Goal: Information Seeking & Learning: Learn about a topic

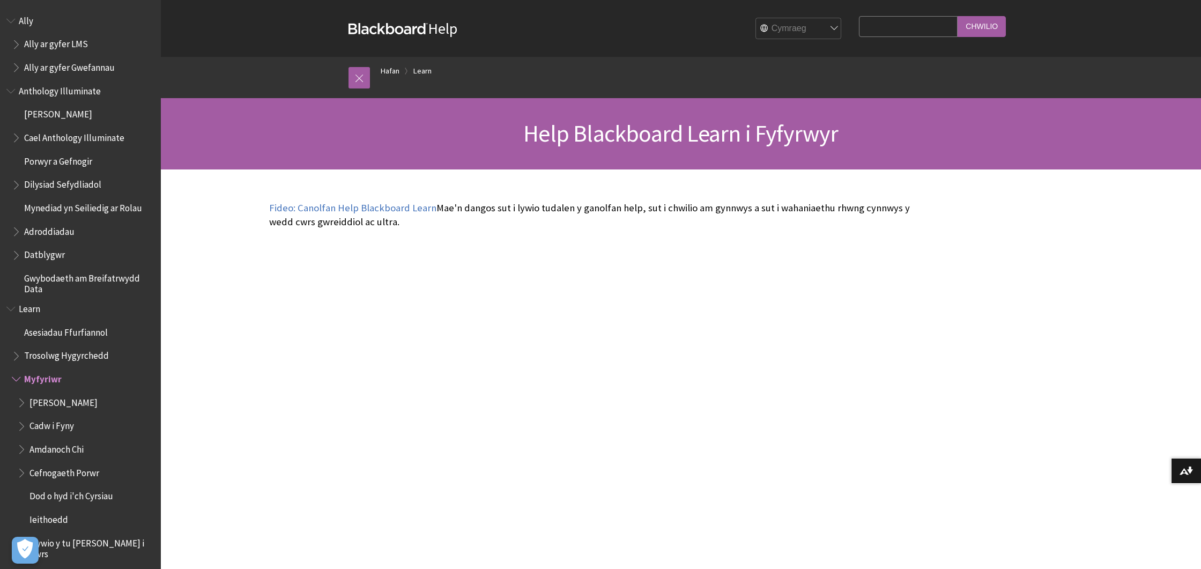
select select "/Learn/Student"
click at [883, 24] on input "Search Query" at bounding box center [908, 26] width 99 height 21
type input "blackboard"
click at [990, 30] on input "Chwilio" at bounding box center [982, 26] width 48 height 21
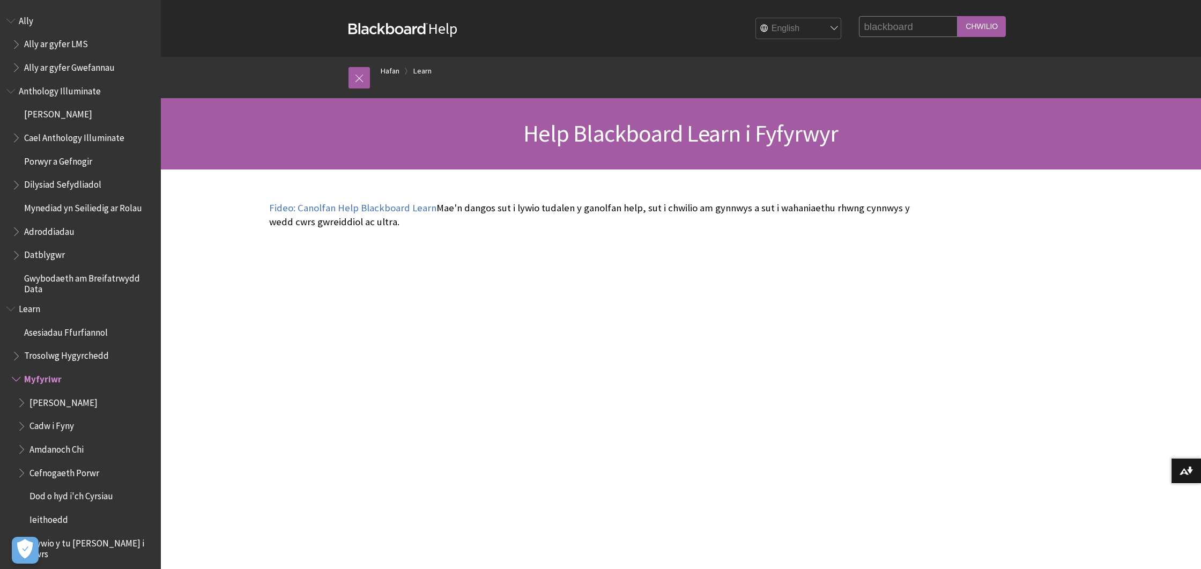
click at [990, 30] on input "Chwilio" at bounding box center [982, 26] width 48 height 21
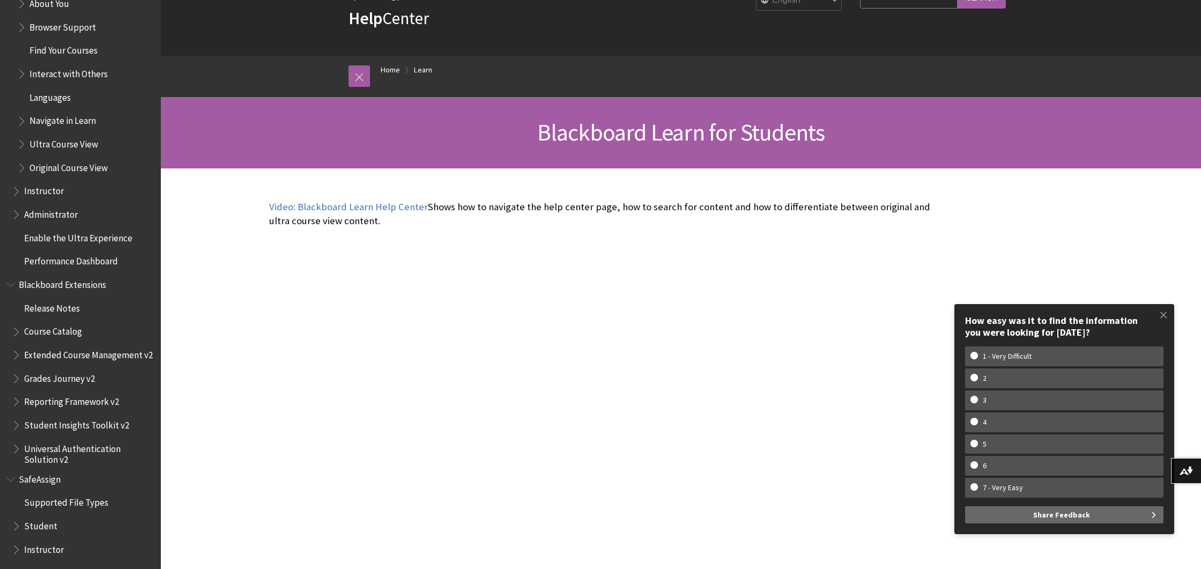
scroll to position [71, 0]
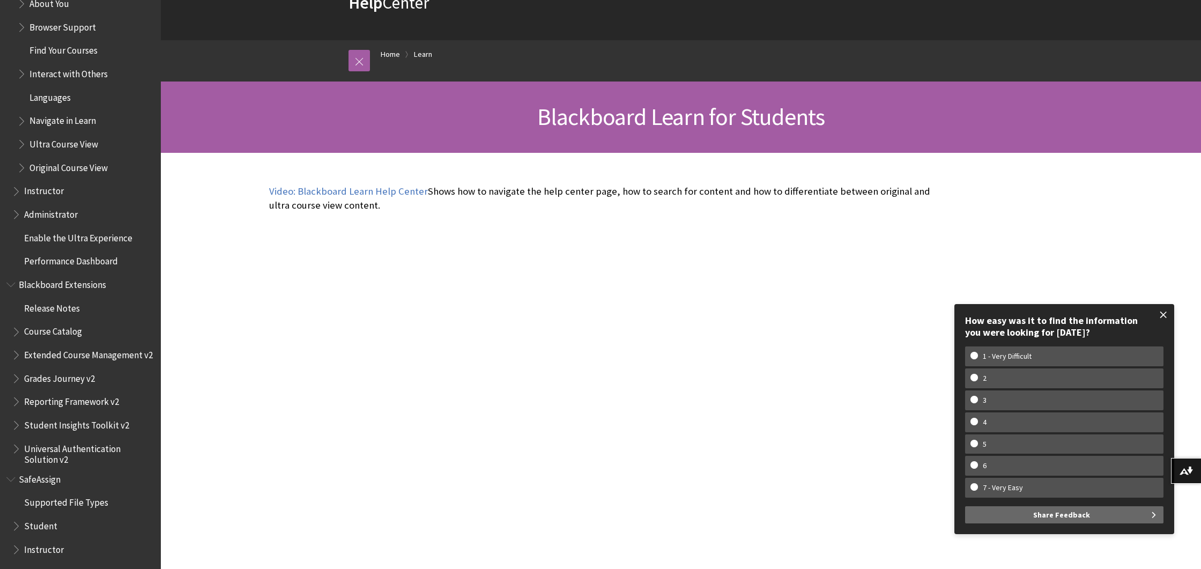
click at [1164, 314] on span at bounding box center [1163, 315] width 23 height 23
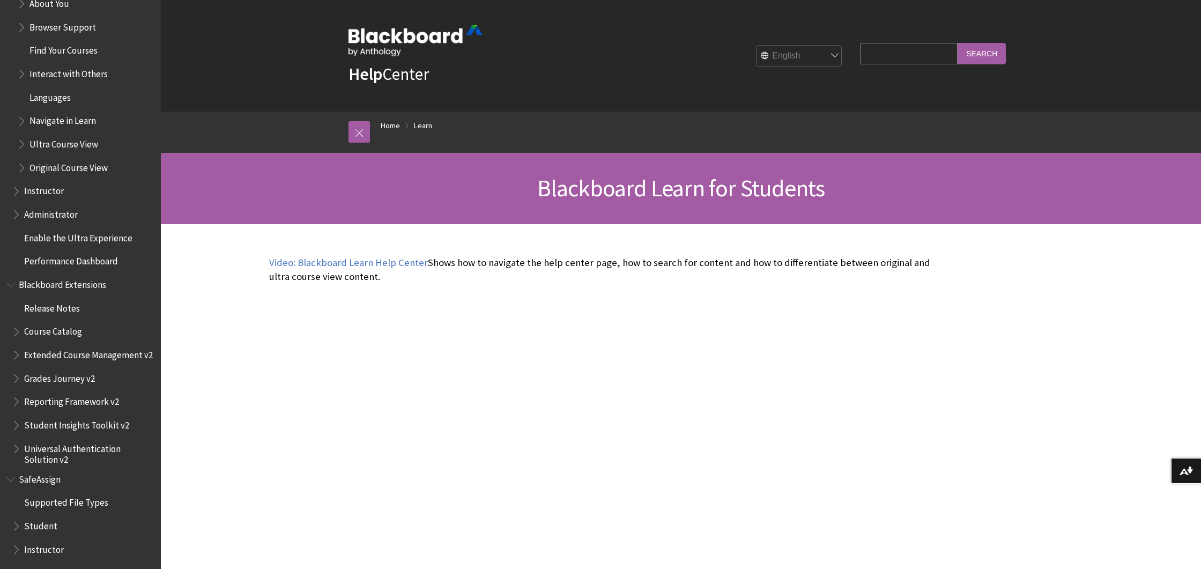
scroll to position [0, 0]
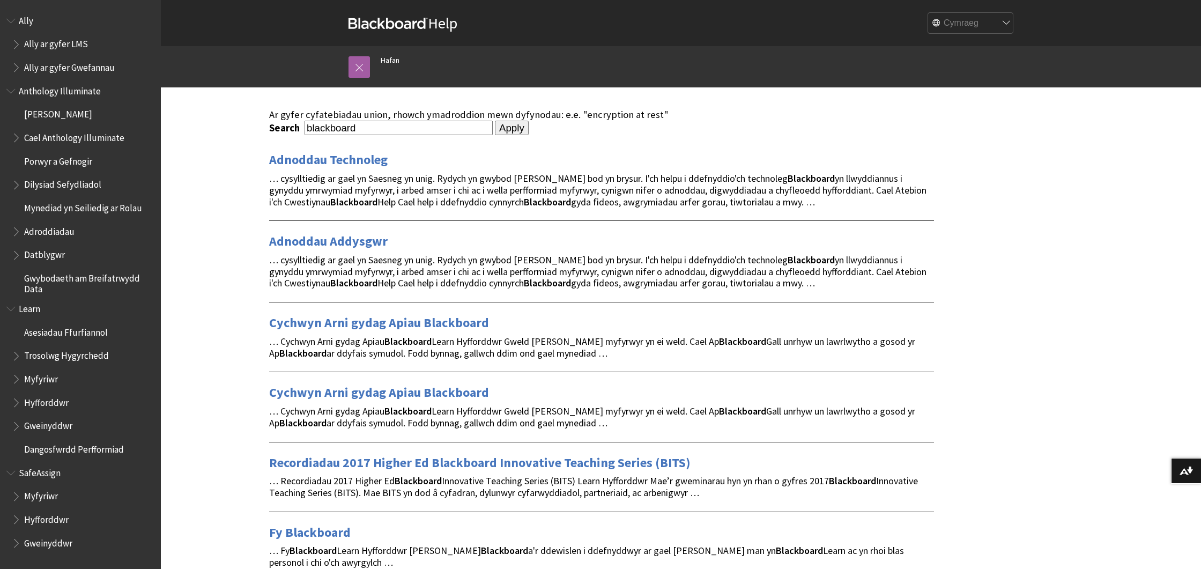
select select "/search?query=blackboard"
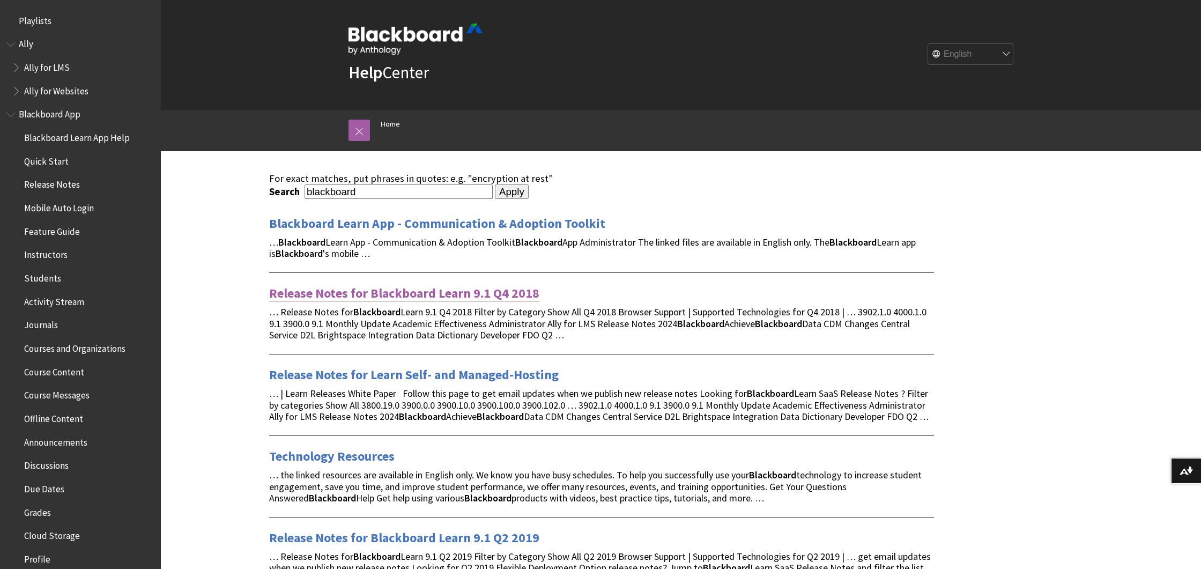
scroll to position [0, 1]
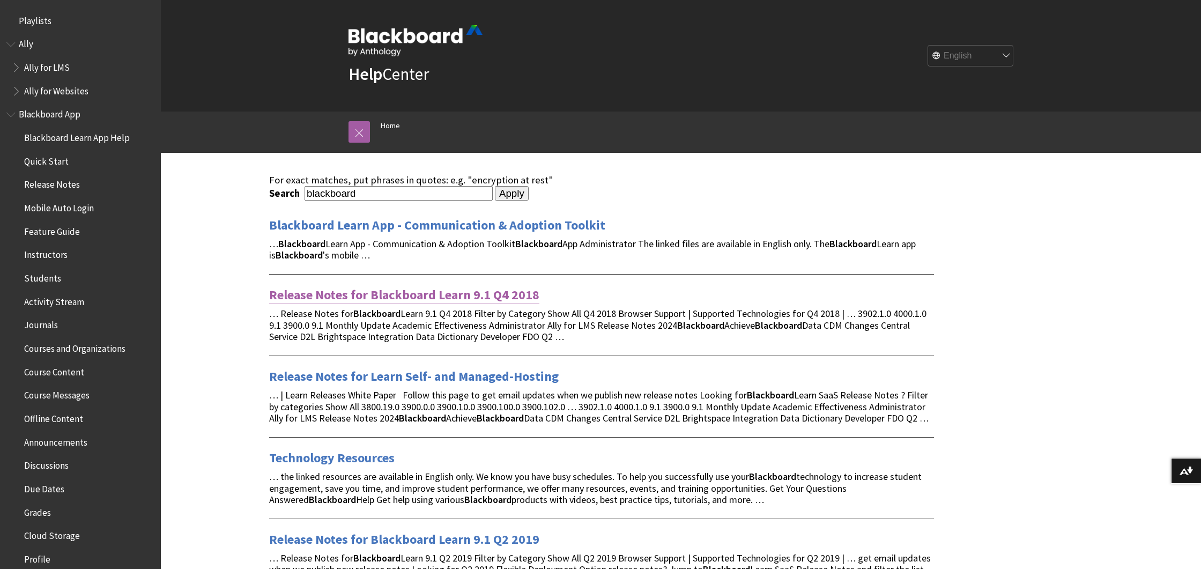
click at [397, 287] on link "Release Notes for Blackboard Learn 9.1 Q4 2018" at bounding box center [404, 294] width 270 height 17
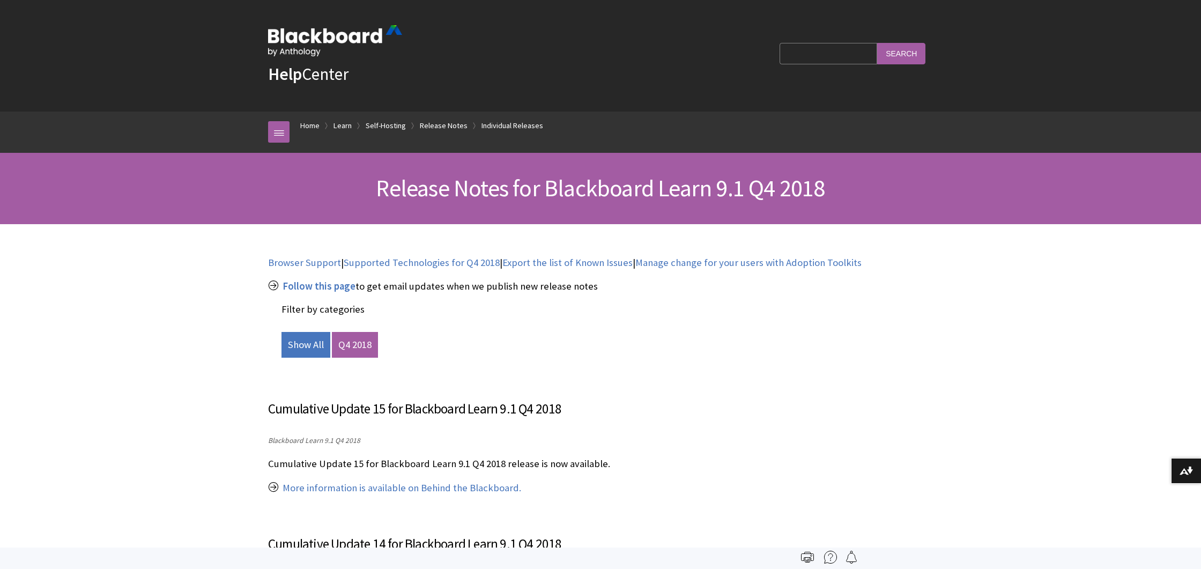
scroll to position [1356, 0]
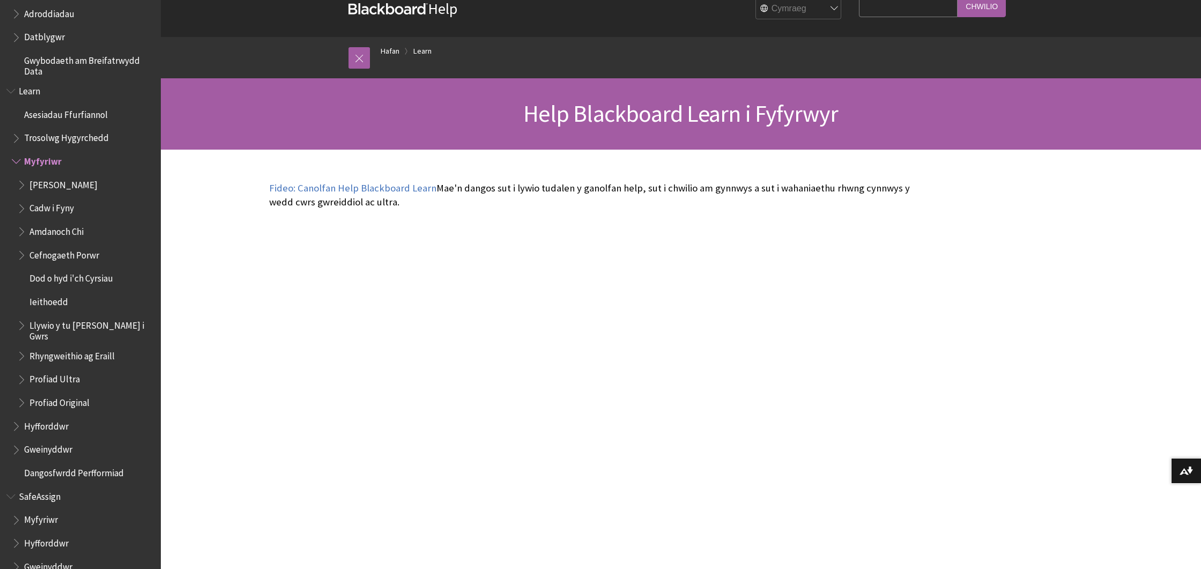
scroll to position [19, 0]
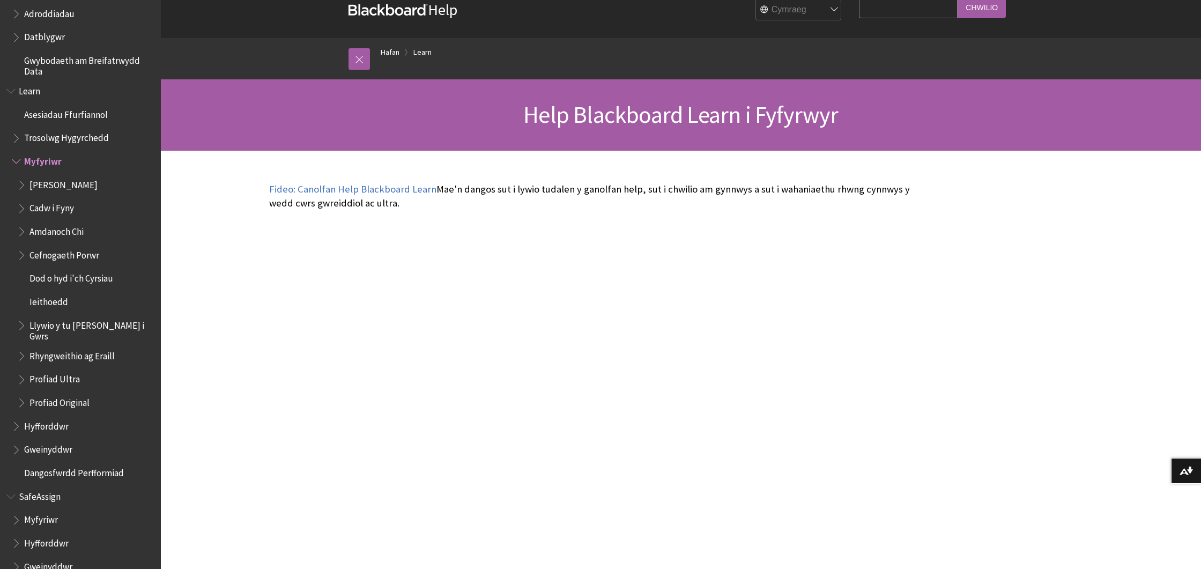
select select "/Learn/Student"
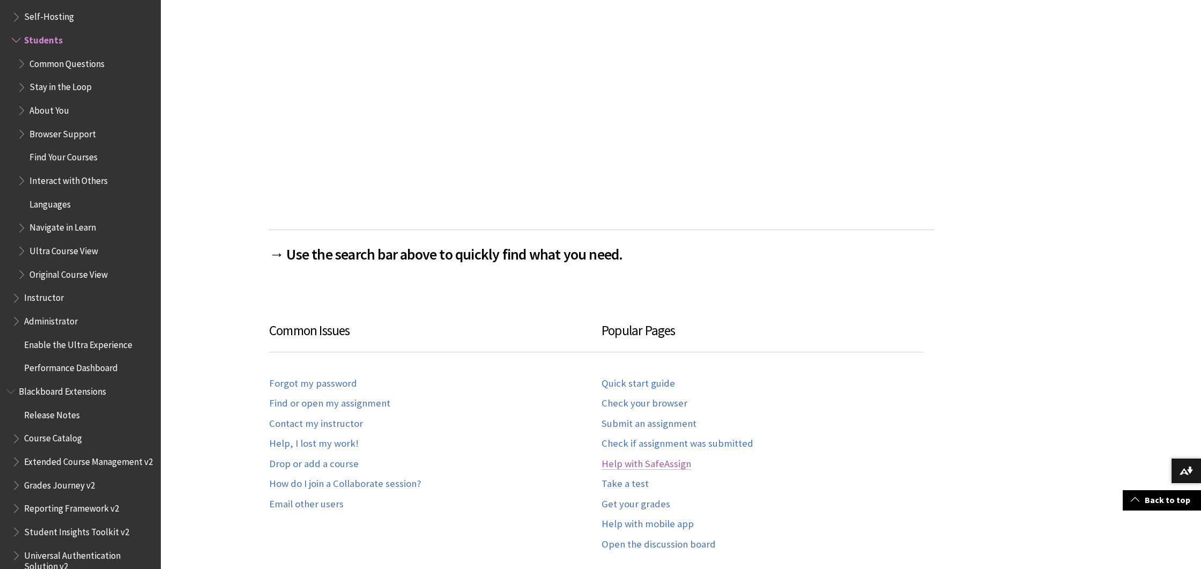
scroll to position [462, 0]
